Goal: Check status: Check status

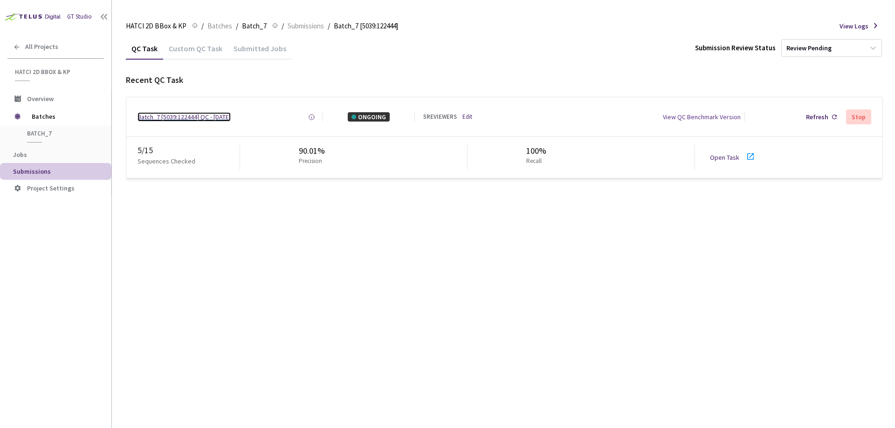
click at [168, 118] on div "Batch_7 [5039:122444] QC - [DATE]" at bounding box center [184, 116] width 93 height 9
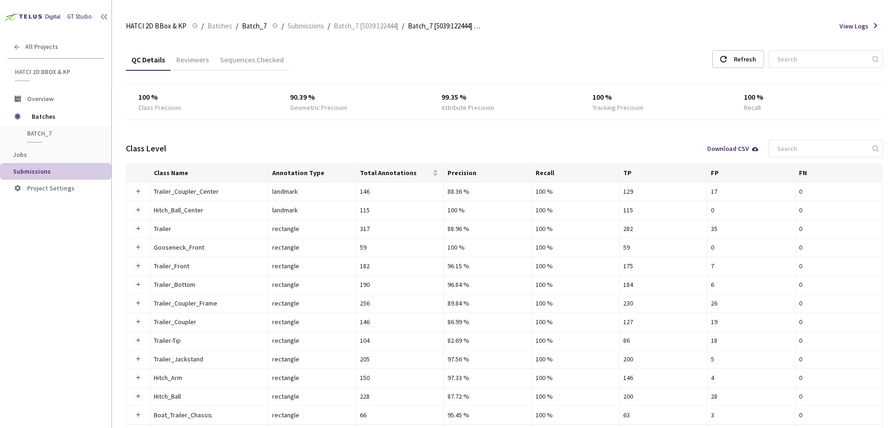
click at [53, 166] on li "Submissions" at bounding box center [55, 171] width 111 height 17
click at [29, 154] on span "Jobs" at bounding box center [58, 155] width 91 height 8
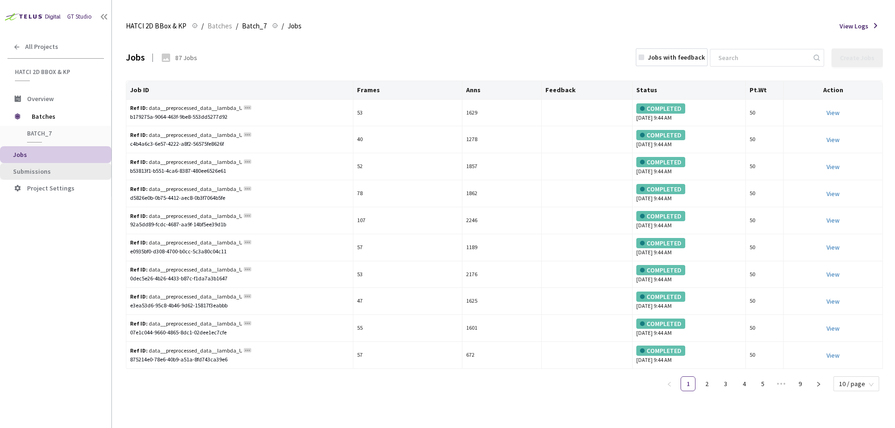
click at [41, 176] on li "Submissions" at bounding box center [55, 171] width 111 height 17
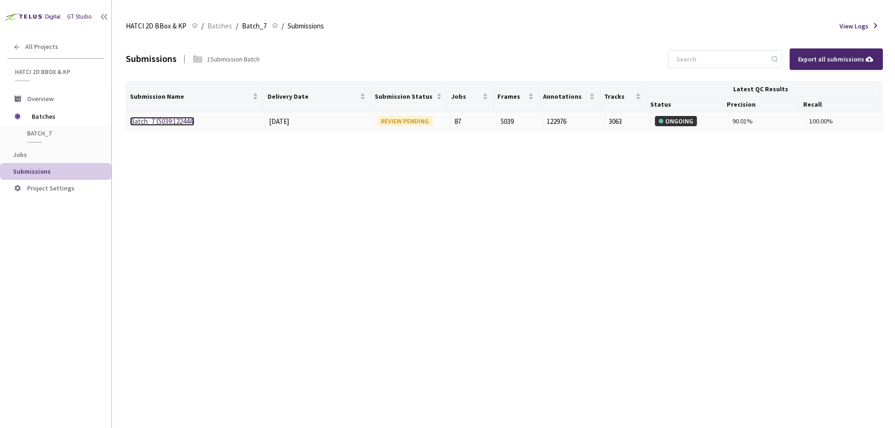
click at [143, 121] on link "Batch_7 [5039:122444]" at bounding box center [162, 121] width 64 height 9
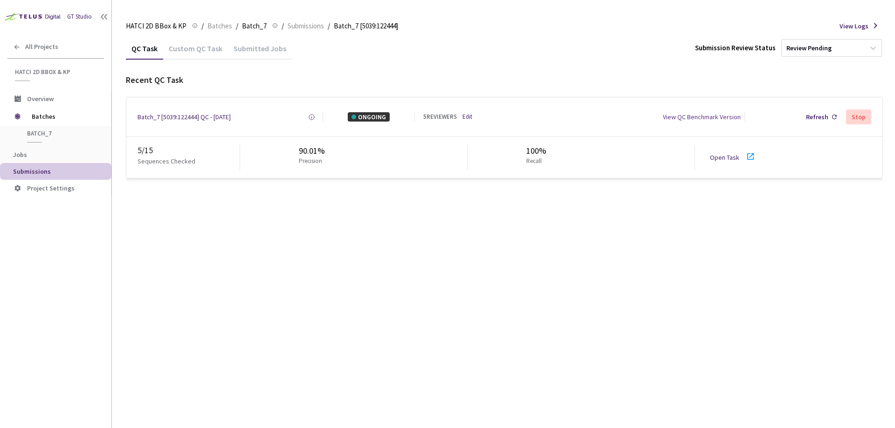
click at [725, 158] on link "Open Task" at bounding box center [724, 157] width 29 height 8
